Goal: Communication & Community: Answer question/provide support

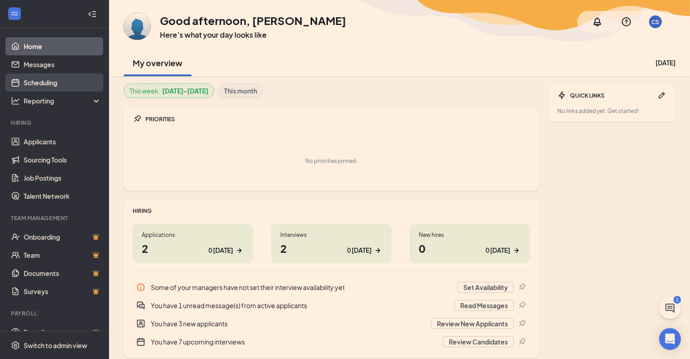
click at [50, 74] on link "Scheduling" at bounding box center [63, 83] width 78 height 18
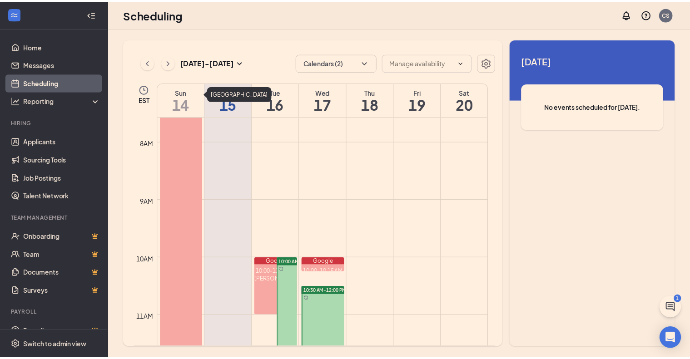
scroll to position [401, 0]
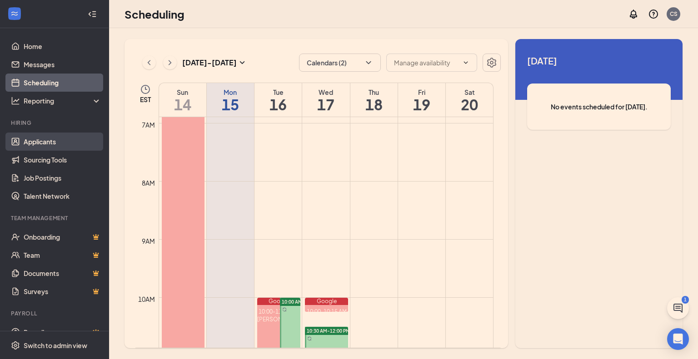
click at [60, 144] on link "Applicants" at bounding box center [63, 142] width 78 height 18
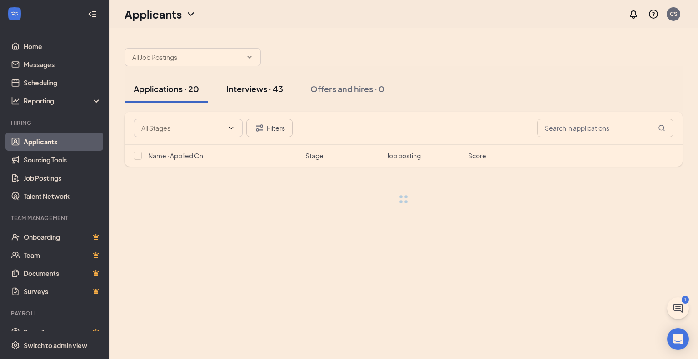
click at [248, 89] on div "Interviews · 43" at bounding box center [254, 88] width 57 height 11
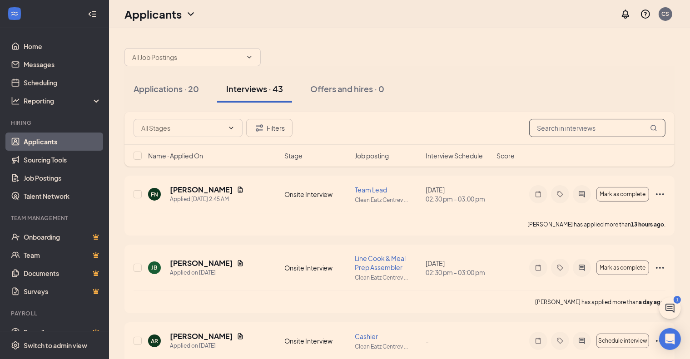
click at [576, 125] on input "text" at bounding box center [597, 128] width 136 height 18
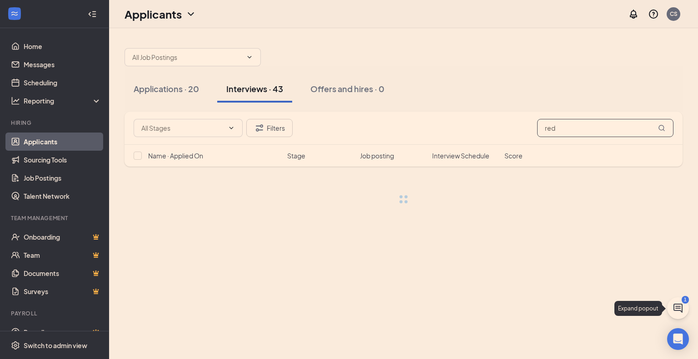
type input "red"
click at [674, 300] on button at bounding box center [678, 308] width 22 height 22
click at [535, 352] on div "Chat 1" at bounding box center [570, 348] width 139 height 15
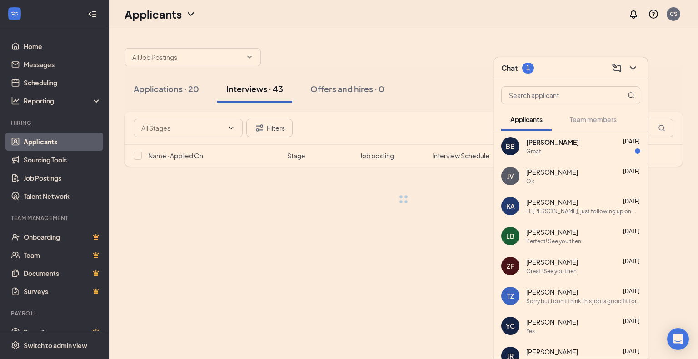
click at [572, 150] on div "Great" at bounding box center [583, 152] width 114 height 8
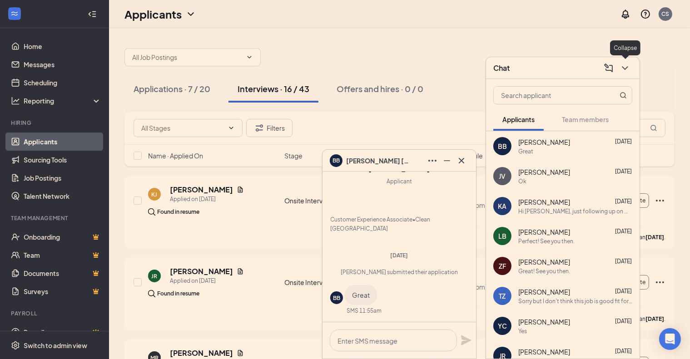
click at [621, 70] on icon "ChevronDown" at bounding box center [624, 68] width 11 height 11
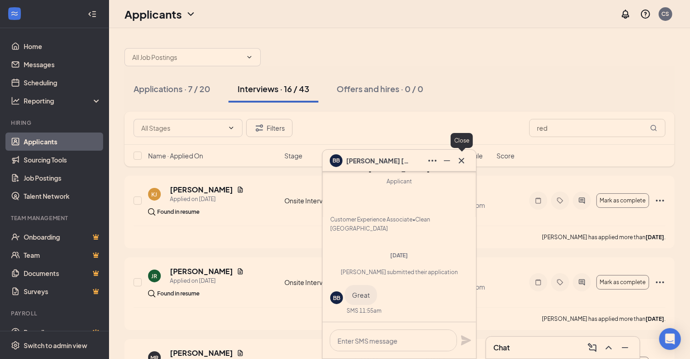
click at [460, 160] on icon "Cross" at bounding box center [461, 160] width 5 height 5
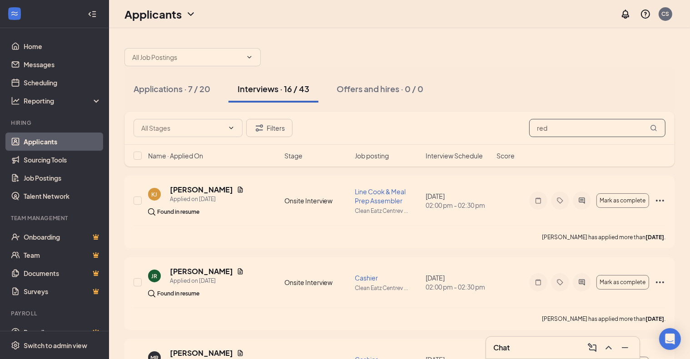
click at [574, 129] on input "red" at bounding box center [597, 128] width 136 height 18
click at [658, 125] on input "red" at bounding box center [597, 128] width 136 height 18
click at [652, 127] on icon "MagnifyingGlass" at bounding box center [653, 127] width 7 height 7
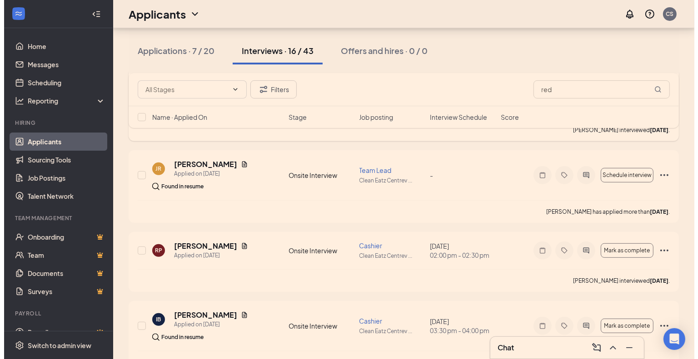
scroll to position [363, 0]
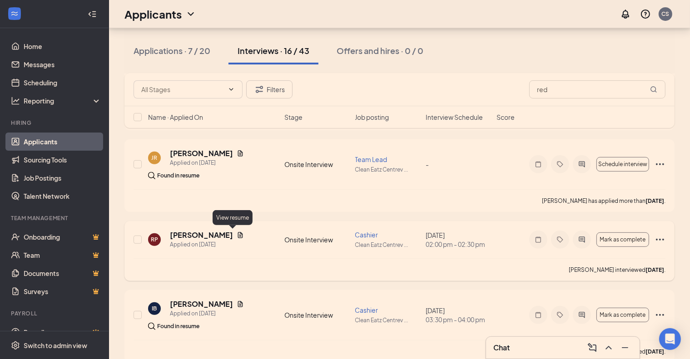
click at [237, 233] on icon "Document" at bounding box center [240, 235] width 7 height 7
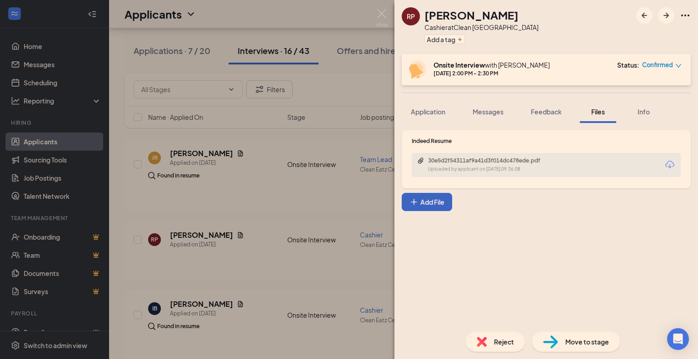
click at [471, 163] on div "30e5d2f54311af9a41d3f014dc478ede.pdf" at bounding box center [491, 160] width 127 height 7
click at [383, 10] on img at bounding box center [381, 18] width 11 height 18
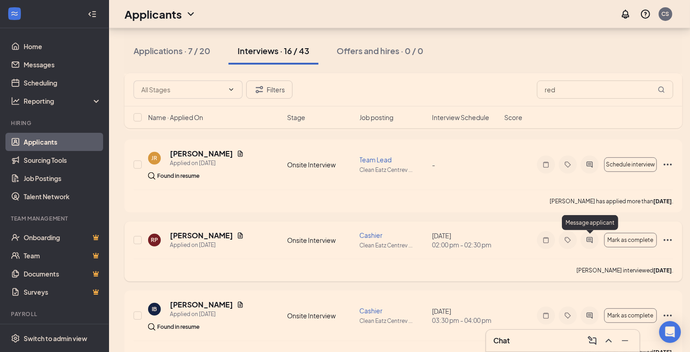
click at [584, 238] on icon "ActiveChat" at bounding box center [589, 239] width 11 height 7
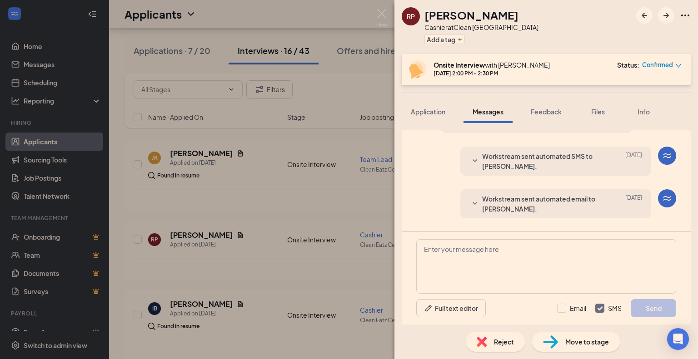
scroll to position [353, 0]
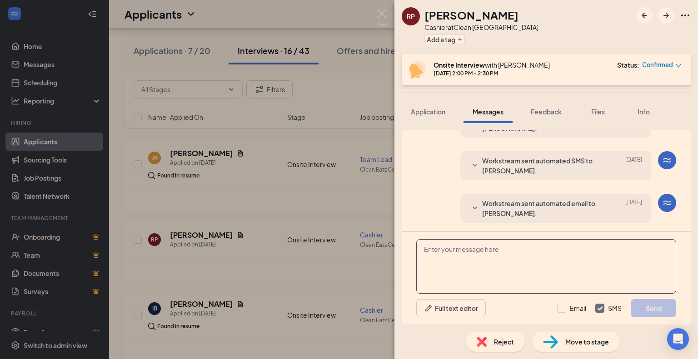
click at [506, 253] on textarea at bounding box center [546, 266] width 260 height 55
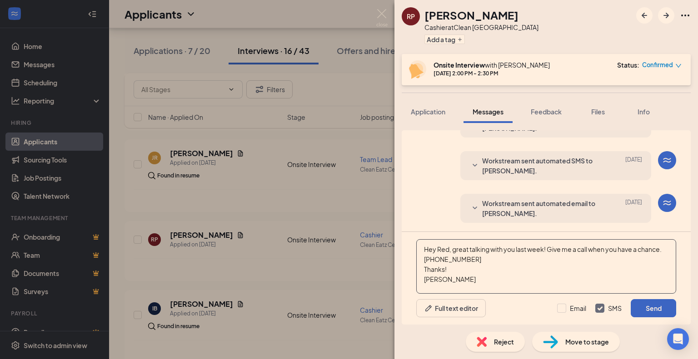
click at [534, 254] on textarea "Hey Red, great talking with you last week! Give me a call when you have a chanc…" at bounding box center [546, 266] width 260 height 55
click at [561, 259] on textarea "Hey Red, great talking with you last week! Give me a call when you have a chanc…" at bounding box center [546, 266] width 260 height 55
type textarea "Hey Red, great talking with you last week! Give me a call when you have a chanc…"
click at [574, 309] on input "Email" at bounding box center [571, 308] width 29 height 9
checkbox input "true"
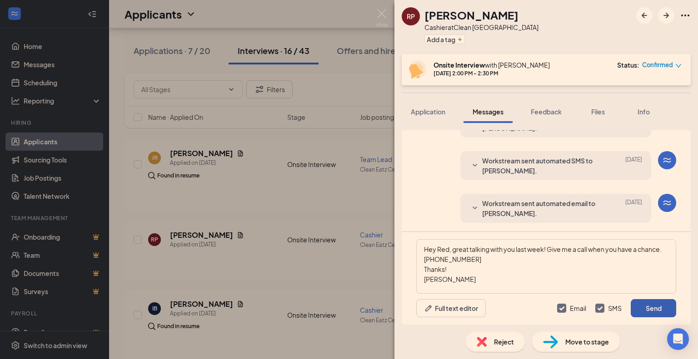
click at [652, 309] on button "Send" at bounding box center [652, 308] width 45 height 18
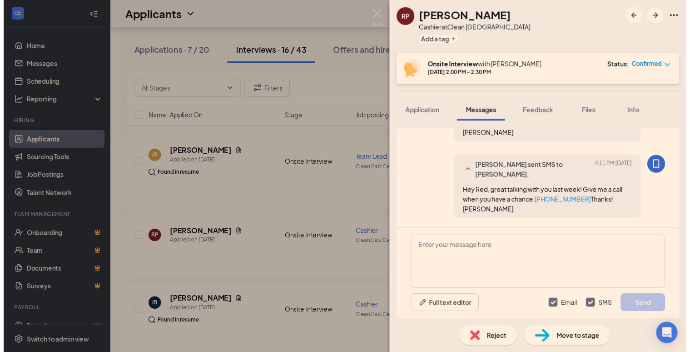
scroll to position [530, 0]
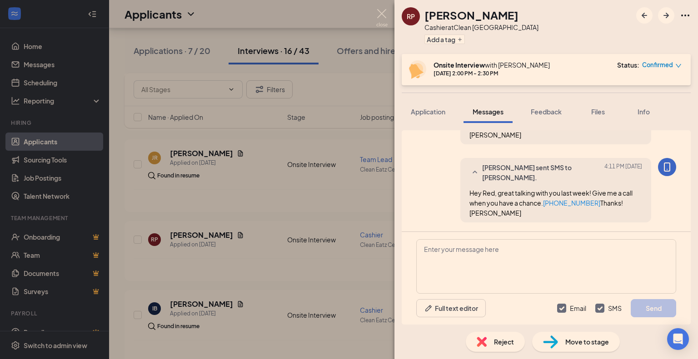
click at [382, 23] on img at bounding box center [381, 18] width 11 height 18
